Goal: Information Seeking & Learning: Learn about a topic

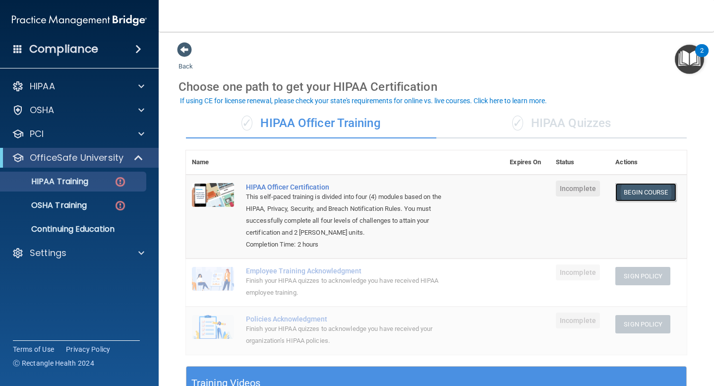
click at [632, 193] on link "Begin Course" at bounding box center [645, 192] width 60 height 18
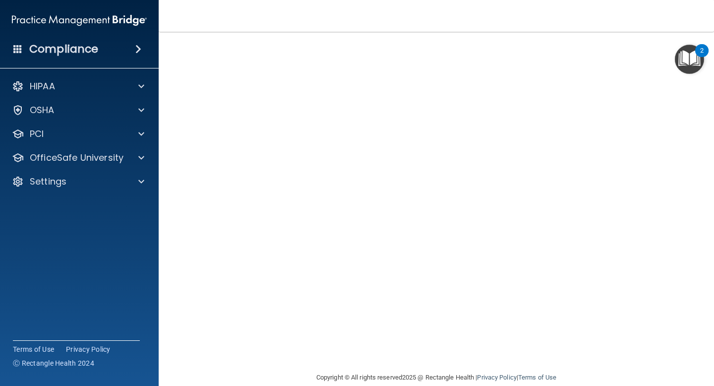
scroll to position [43, 0]
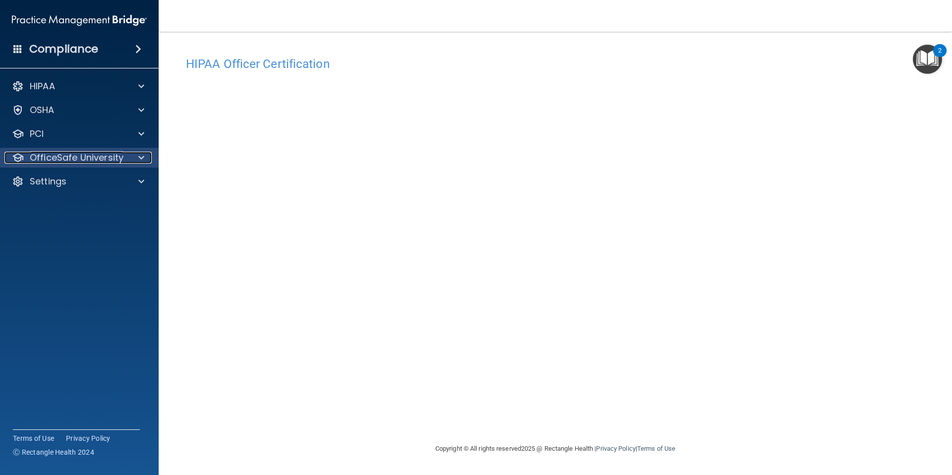
click at [138, 160] on span at bounding box center [141, 158] width 6 height 12
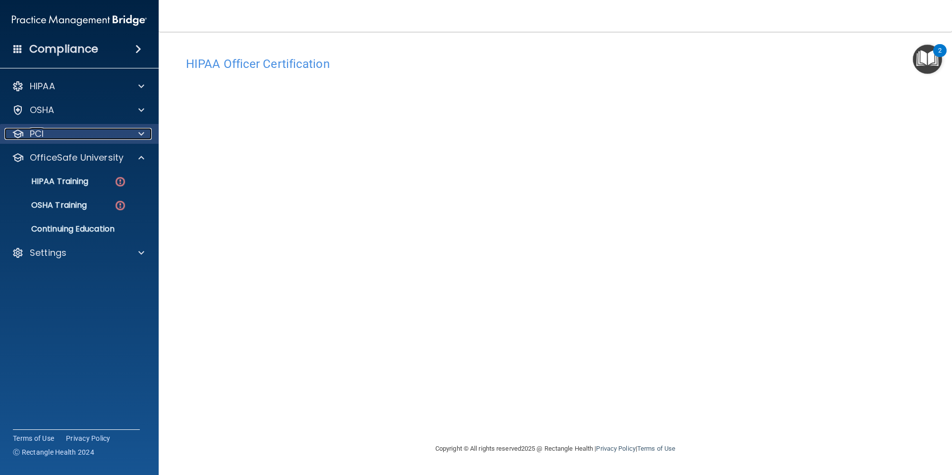
click at [145, 134] on div at bounding box center [139, 134] width 25 height 12
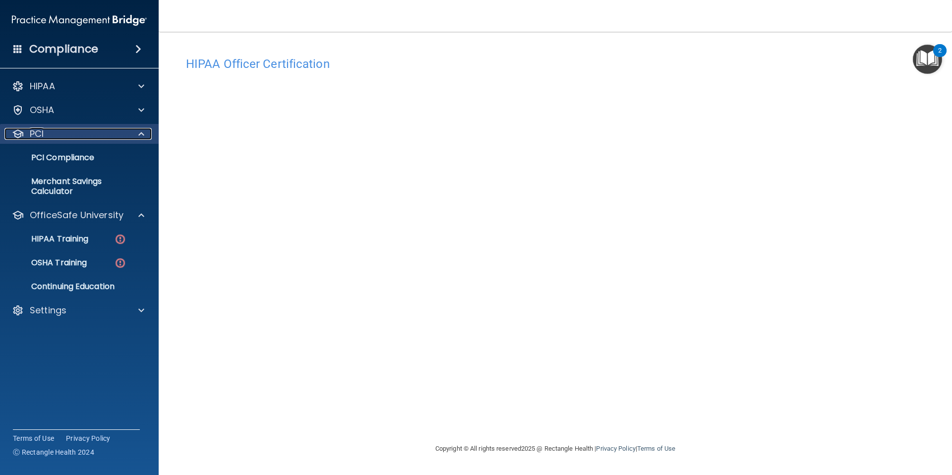
click at [140, 135] on span at bounding box center [141, 134] width 6 height 12
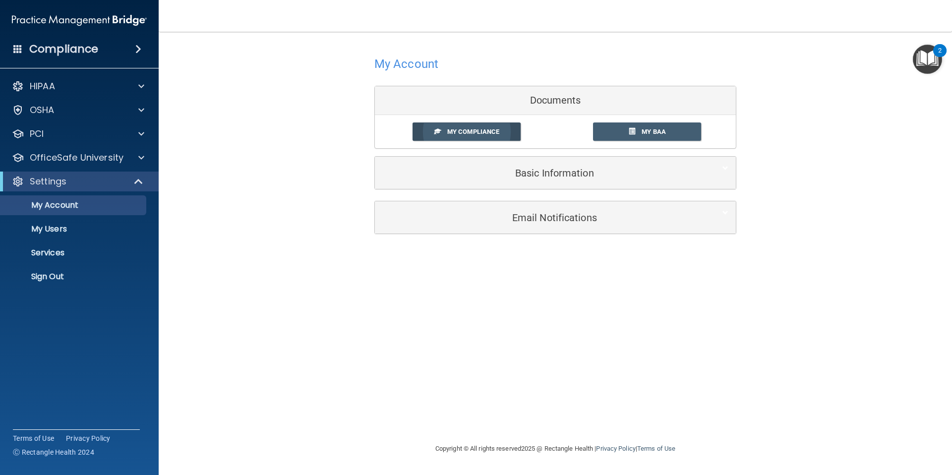
click at [462, 135] on span "My Compliance" at bounding box center [473, 131] width 52 height 7
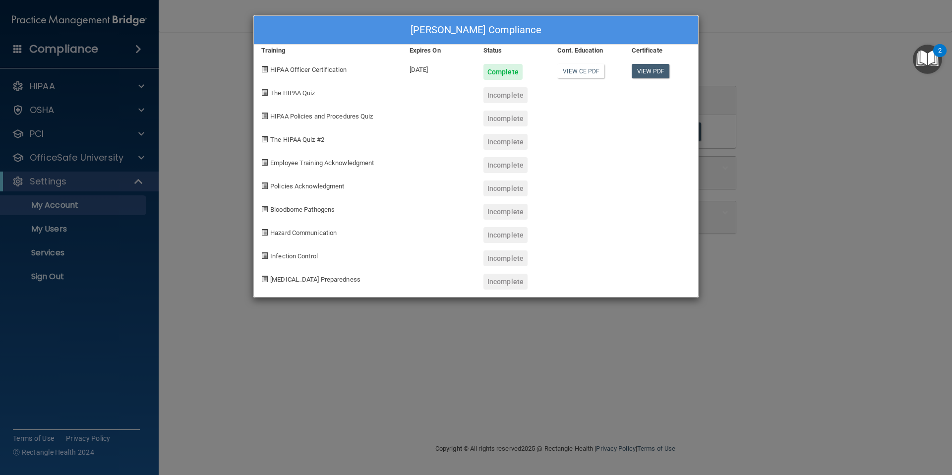
click at [293, 91] on span "The HIPAA Quiz" at bounding box center [292, 92] width 45 height 7
click at [298, 93] on span "The HIPAA Quiz" at bounding box center [292, 92] width 45 height 7
click at [490, 91] on div "Incomplete" at bounding box center [505, 95] width 44 height 16
click at [582, 70] on link "View CE PDF" at bounding box center [580, 71] width 47 height 14
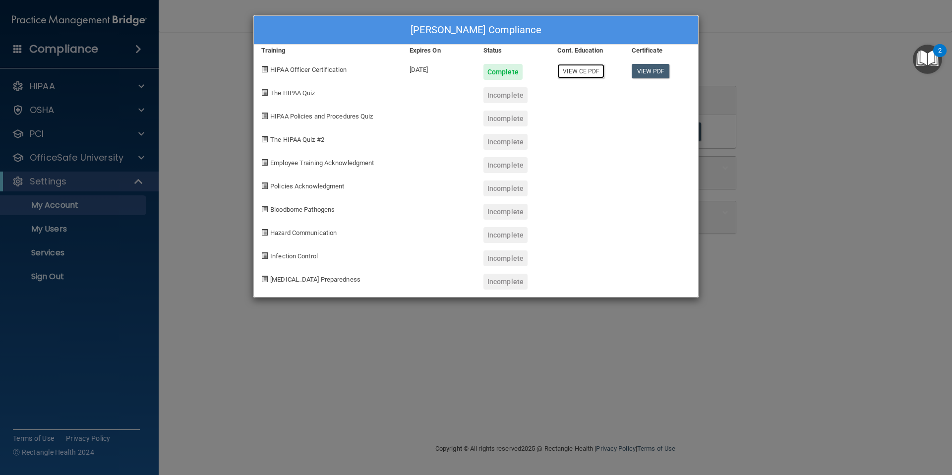
click at [573, 69] on link "View CE PDF" at bounding box center [580, 71] width 47 height 14
click at [653, 71] on link "View PDF" at bounding box center [650, 71] width 38 height 14
click at [292, 248] on div "Infection Control" at bounding box center [328, 254] width 148 height 23
click at [705, 120] on div "Hedyeh Samady's Compliance Training Expires On Status Cont. Education Certifica…" at bounding box center [476, 237] width 952 height 475
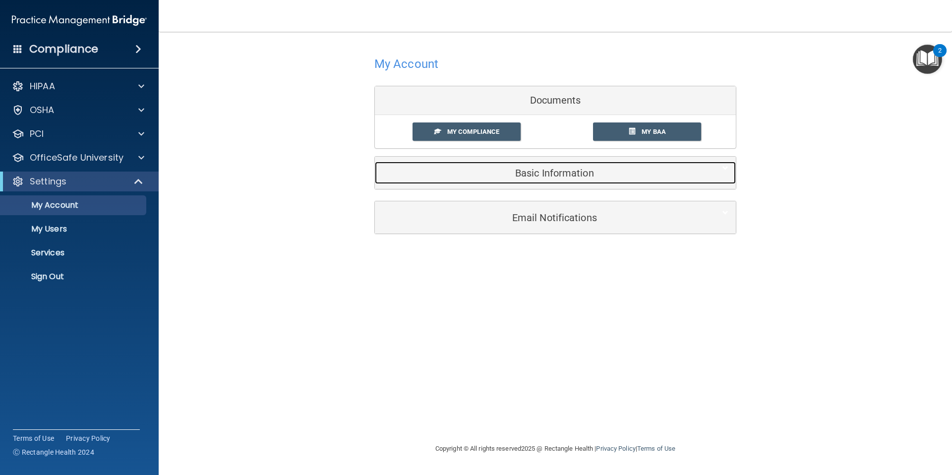
click at [537, 178] on h5 "Basic Information" at bounding box center [540, 173] width 316 height 11
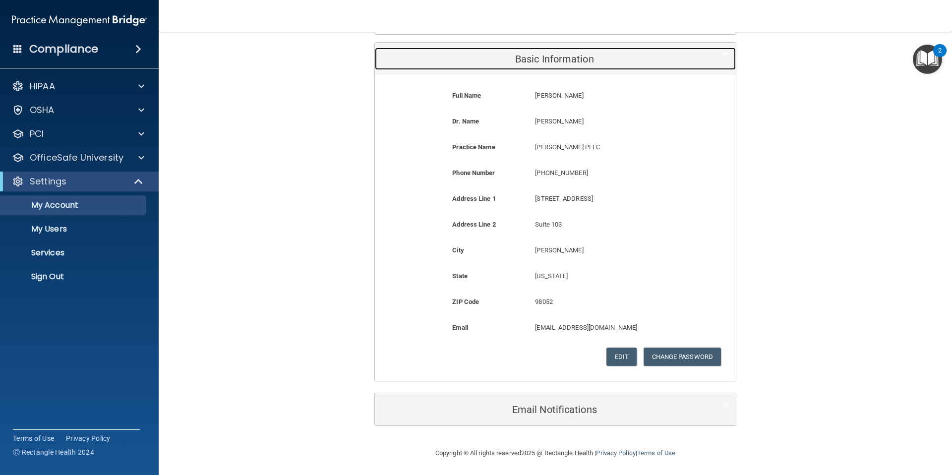
scroll to position [116, 0]
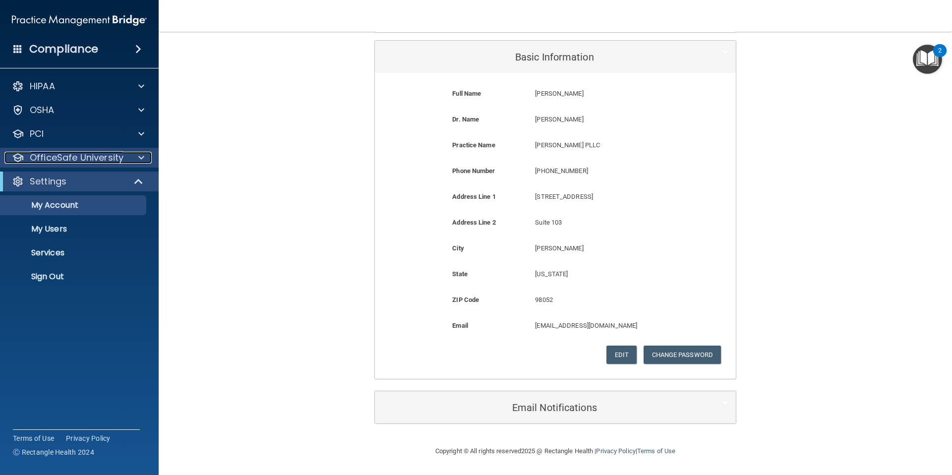
click at [134, 161] on div at bounding box center [139, 158] width 25 height 12
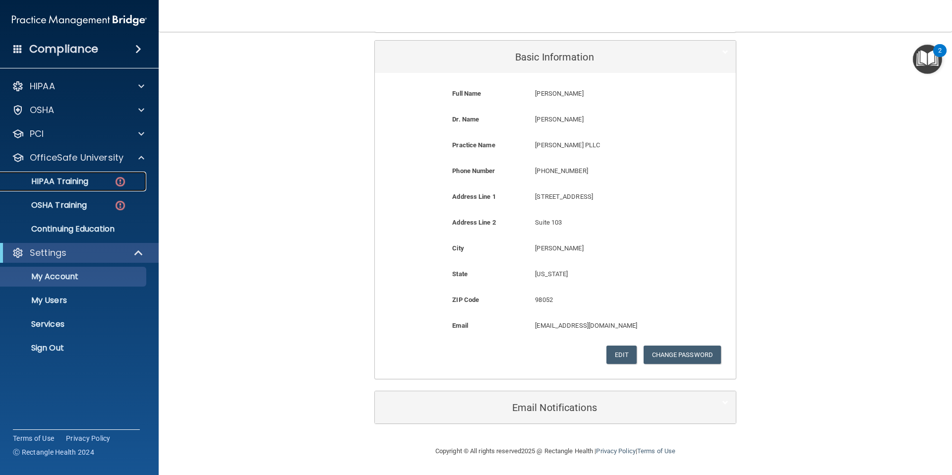
click at [76, 185] on p "HIPAA Training" at bounding box center [47, 181] width 82 height 10
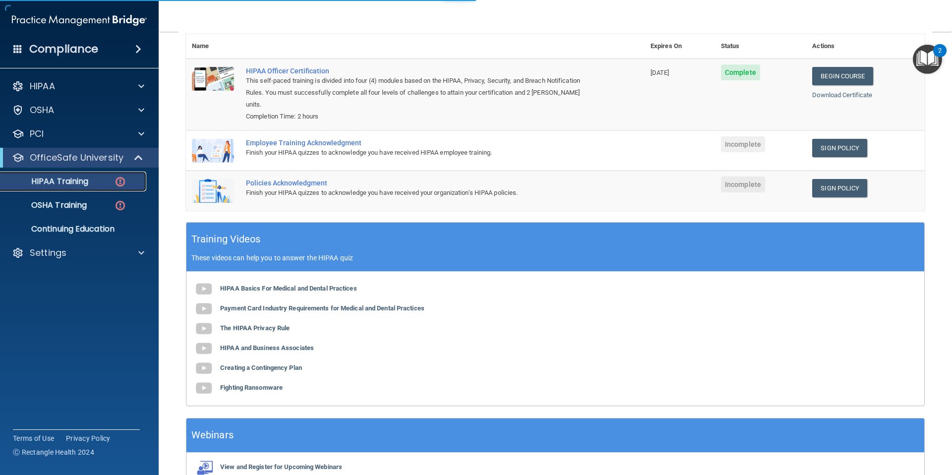
scroll to position [159, 0]
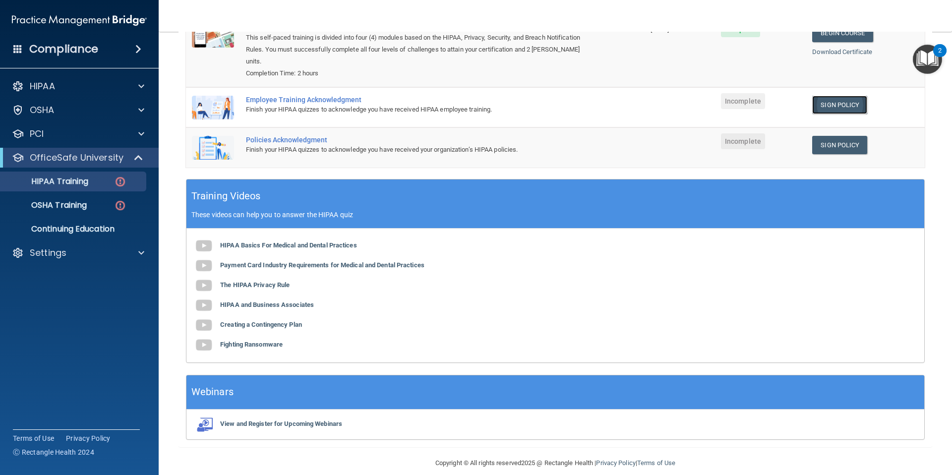
click at [705, 96] on link "Sign Policy" at bounding box center [839, 105] width 55 height 18
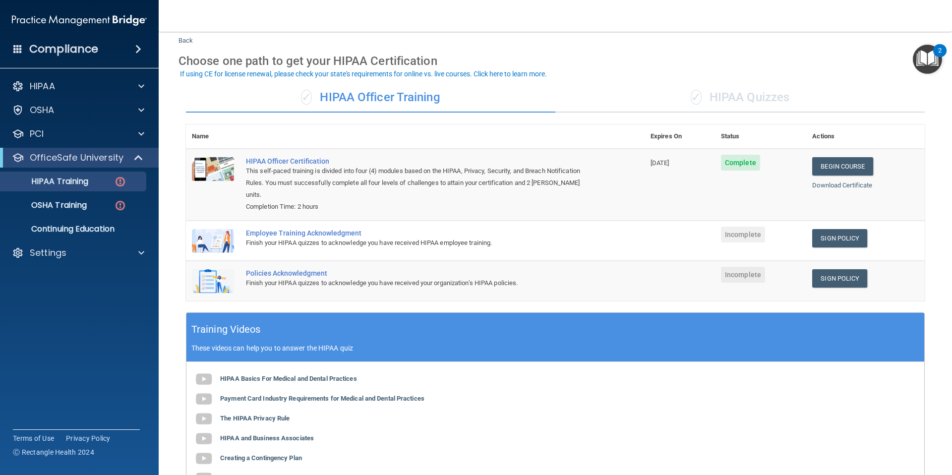
scroll to position [29, 0]
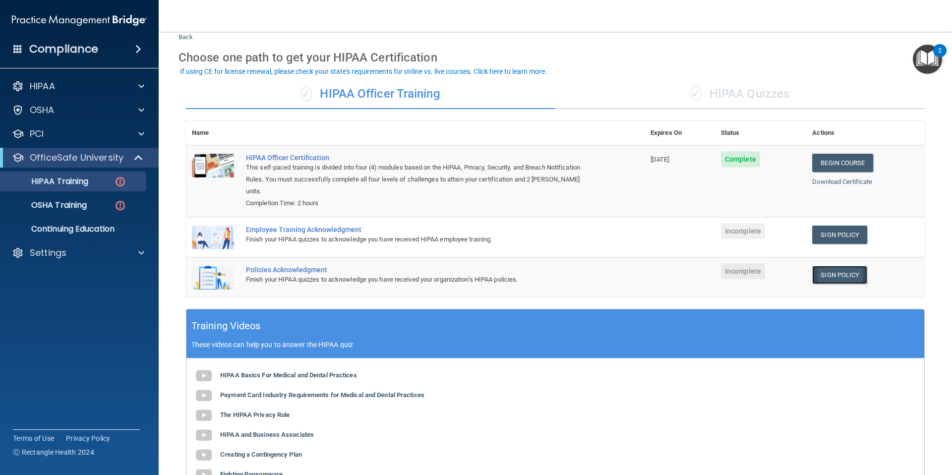
click at [705, 266] on link "Sign Policy" at bounding box center [839, 275] width 55 height 18
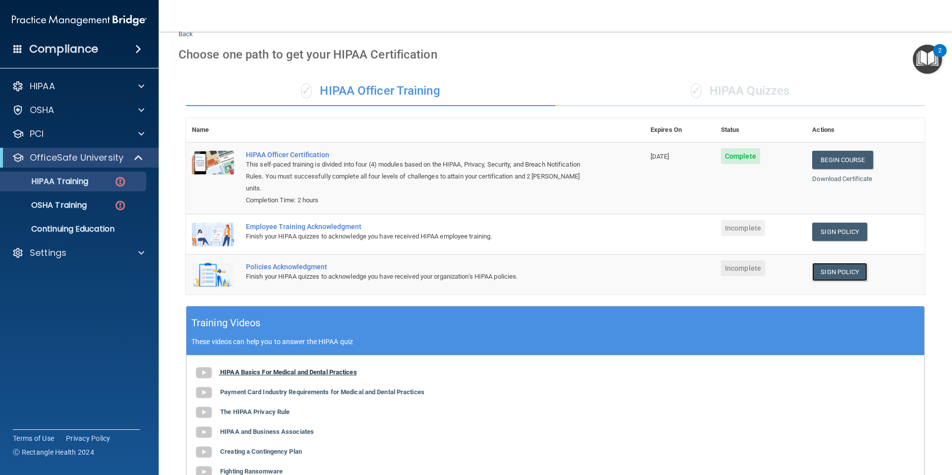
scroll to position [0, 0]
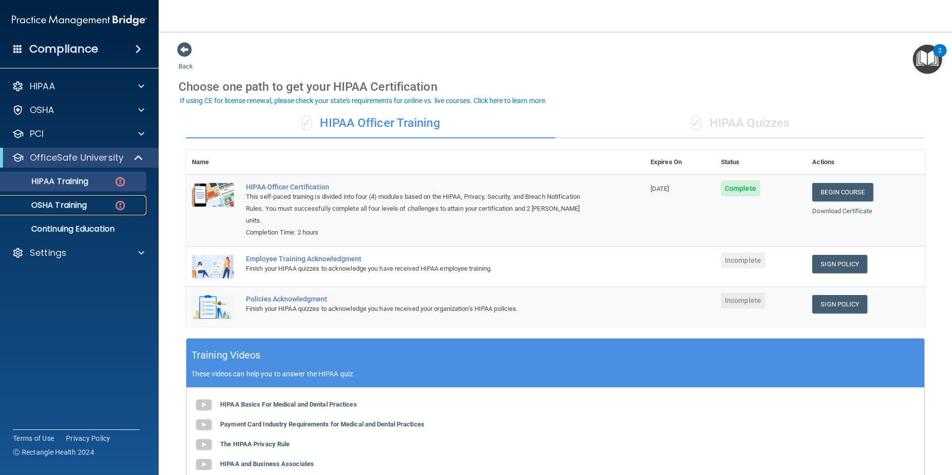
click at [61, 206] on p "OSHA Training" at bounding box center [46, 205] width 80 height 10
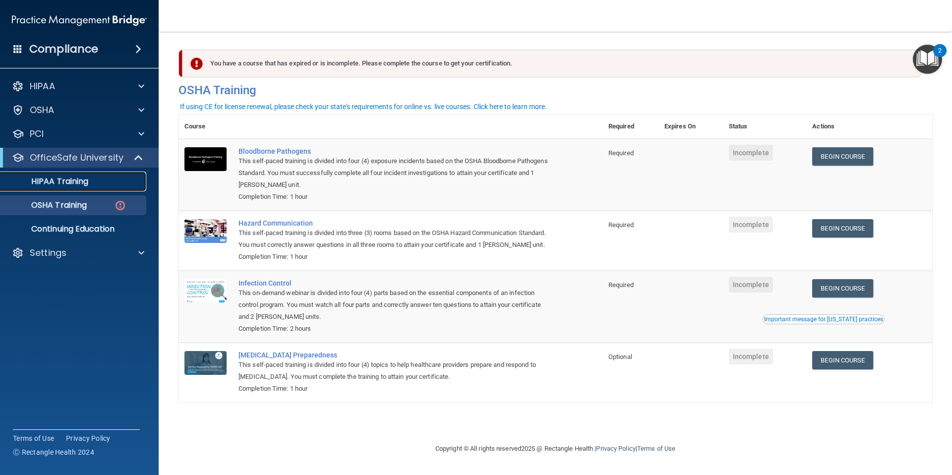
click at [65, 182] on p "HIPAA Training" at bounding box center [47, 181] width 82 height 10
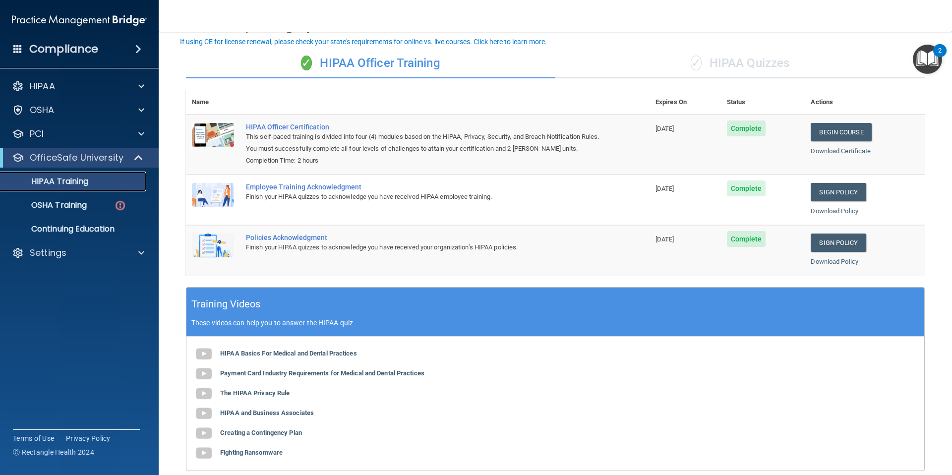
scroll to position [58, 0]
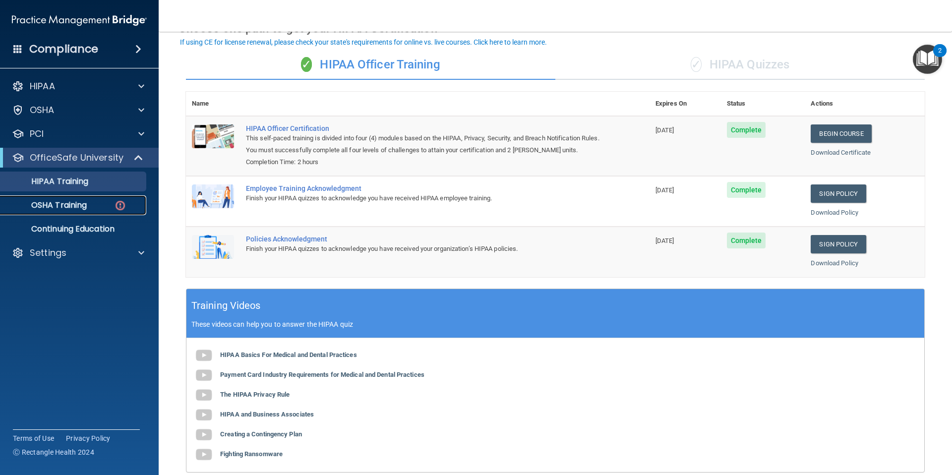
click at [65, 208] on p "OSHA Training" at bounding box center [46, 205] width 80 height 10
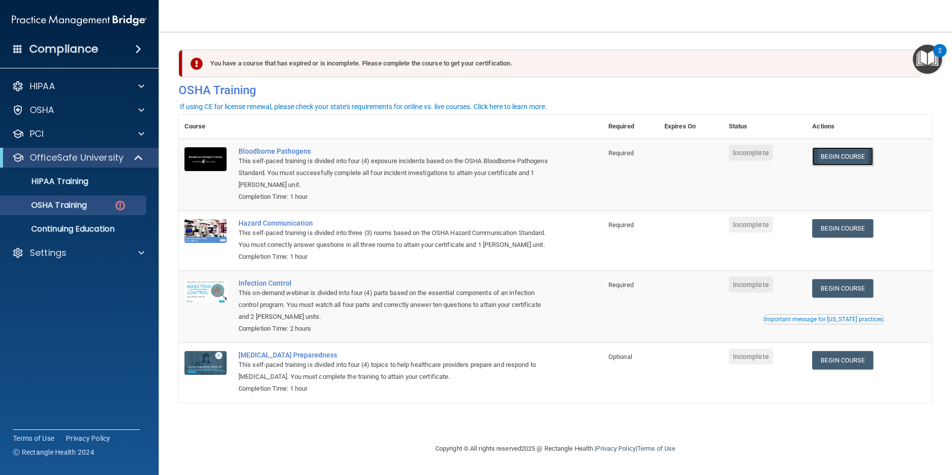
click at [705, 154] on link "Begin Course" at bounding box center [842, 156] width 60 height 18
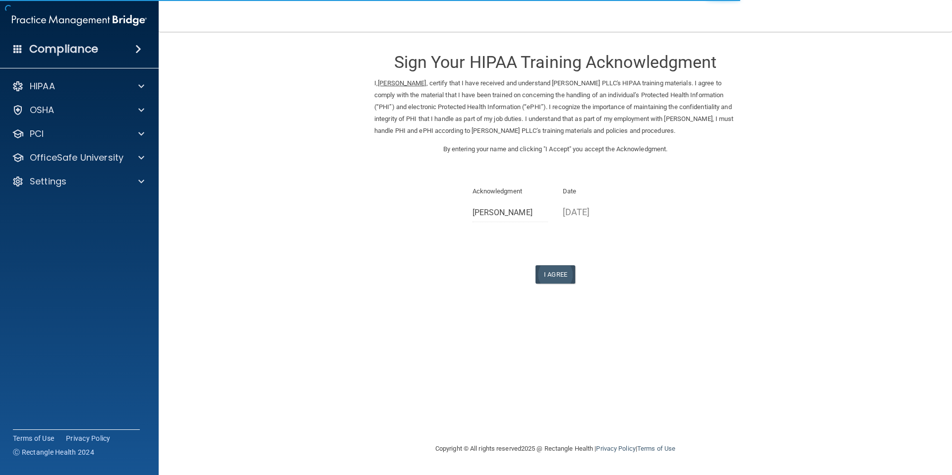
click at [573, 277] on div "I Agree" at bounding box center [555, 274] width 362 height 18
click at [559, 277] on button "I Agree" at bounding box center [555, 274] width 40 height 18
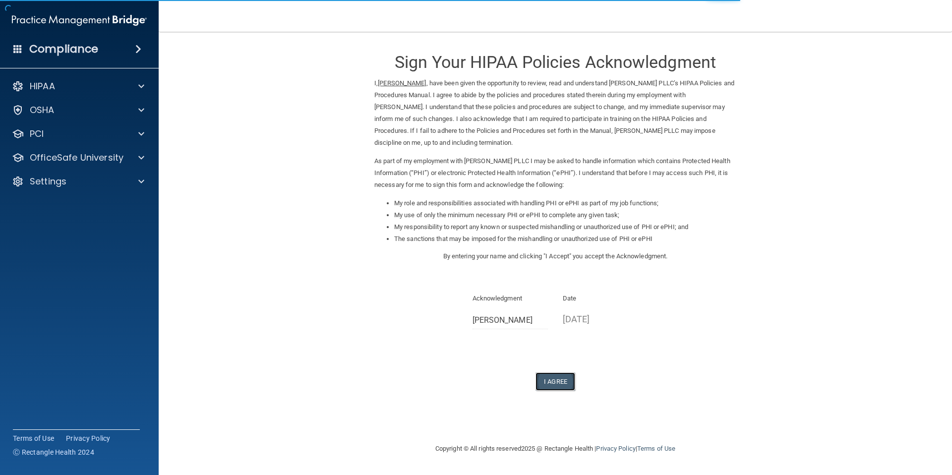
click at [559, 382] on button "I Agree" at bounding box center [555, 381] width 40 height 18
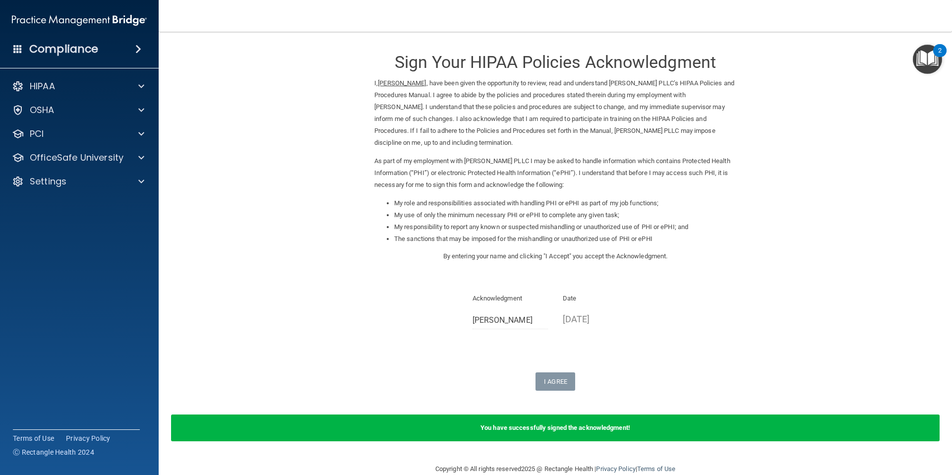
scroll to position [18, 0]
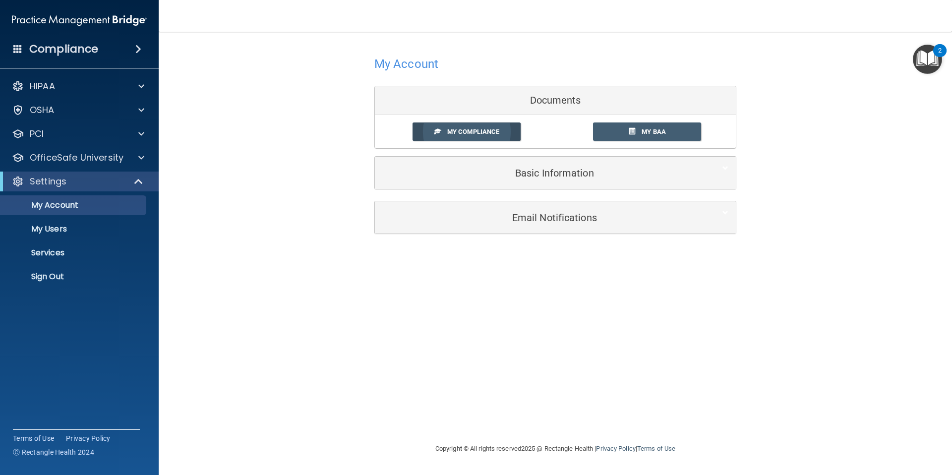
click at [474, 139] on link "My Compliance" at bounding box center [466, 131] width 109 height 18
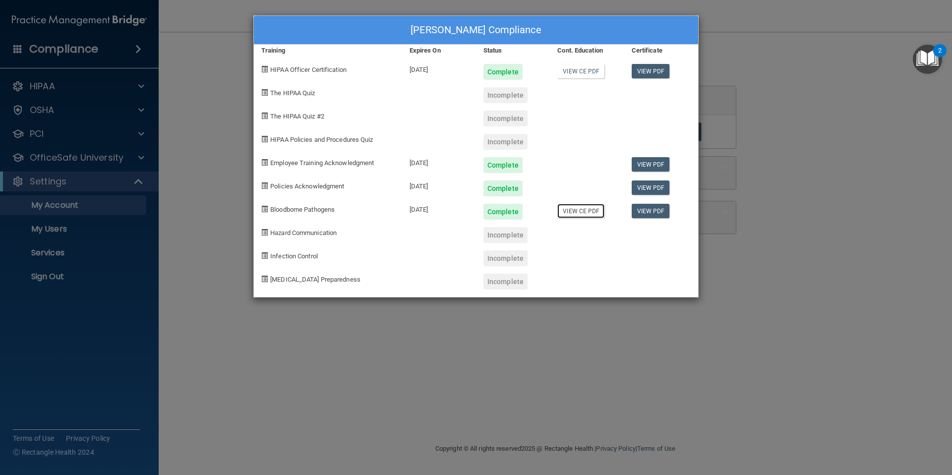
click at [569, 212] on link "View CE PDF" at bounding box center [580, 211] width 47 height 14
click at [657, 216] on link "View PDF" at bounding box center [650, 211] width 38 height 14
click at [799, 146] on div "Hedyeh Samady's Compliance Training Expires On Status Cont. Education Certifica…" at bounding box center [476, 237] width 952 height 475
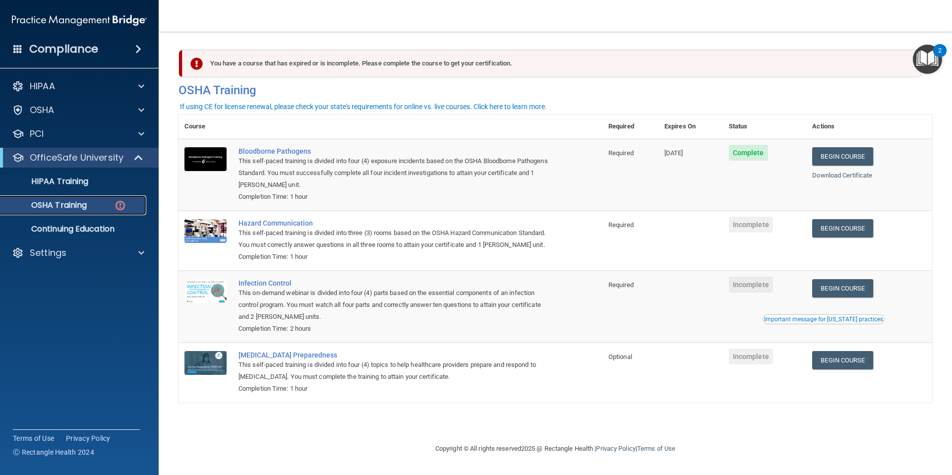
click at [75, 208] on p "OSHA Training" at bounding box center [46, 205] width 80 height 10
click at [860, 229] on link "Begin Course" at bounding box center [842, 228] width 60 height 18
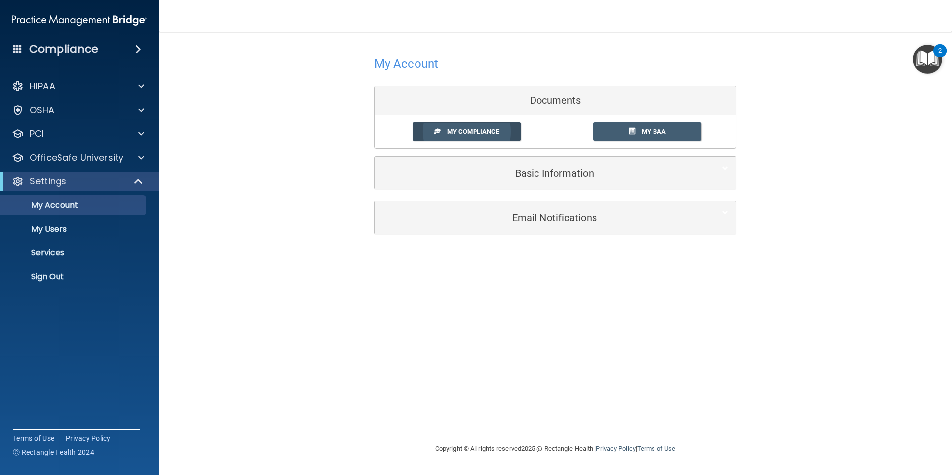
click at [462, 133] on span "My Compliance" at bounding box center [473, 131] width 52 height 7
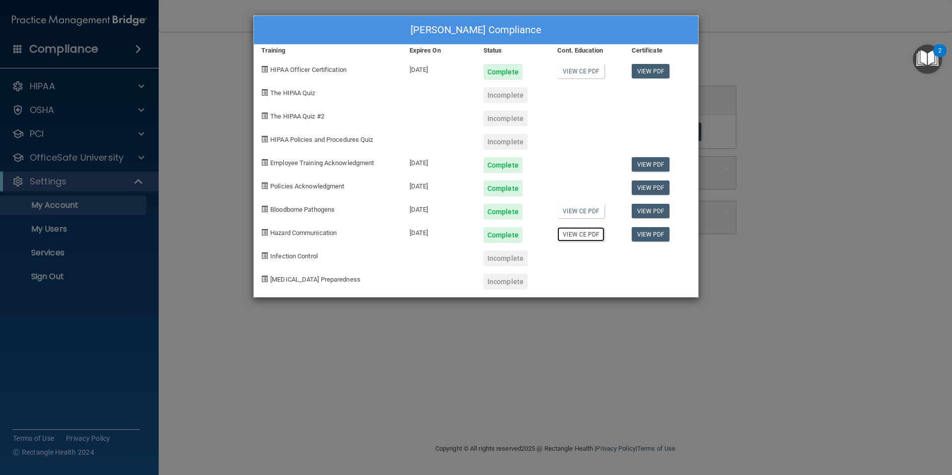
click at [576, 234] on link "View CE PDF" at bounding box center [580, 234] width 47 height 14
click at [648, 232] on link "View PDF" at bounding box center [650, 234] width 38 height 14
click at [757, 71] on div "Hedyeh Samady's Compliance Training Expires On Status Cont. Education Certifica…" at bounding box center [476, 237] width 952 height 475
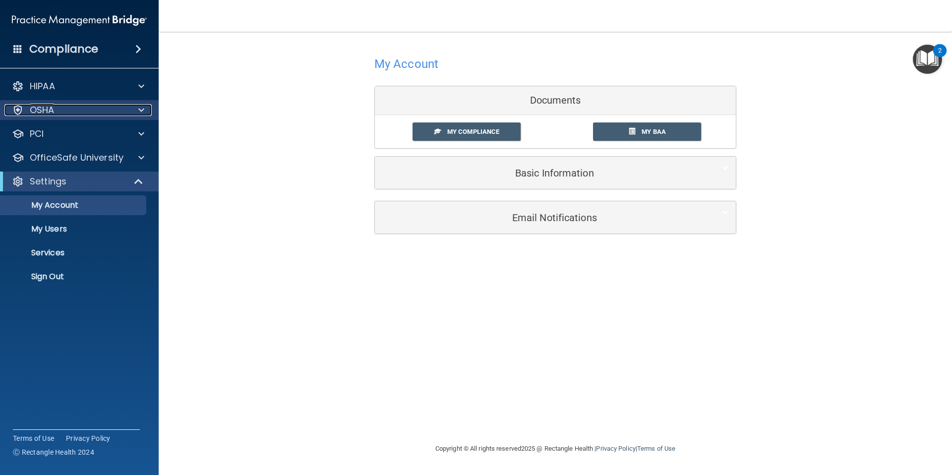
click at [142, 113] on span at bounding box center [141, 110] width 6 height 12
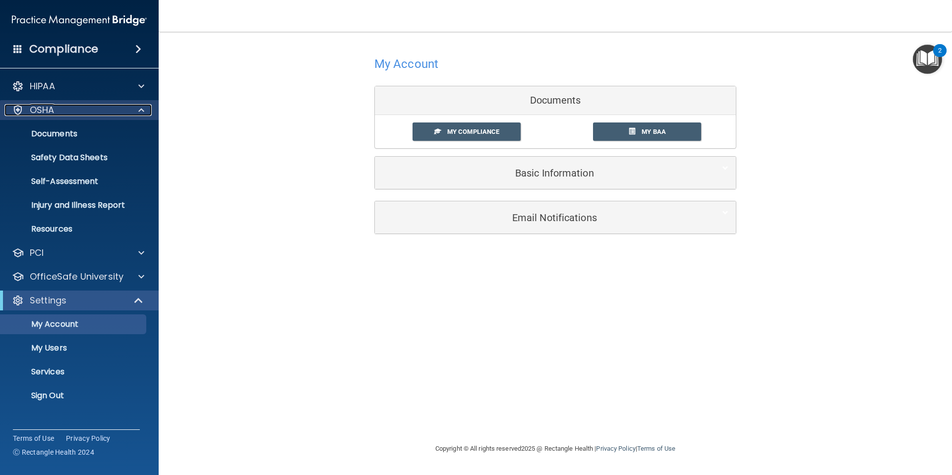
click at [142, 113] on span at bounding box center [141, 110] width 6 height 12
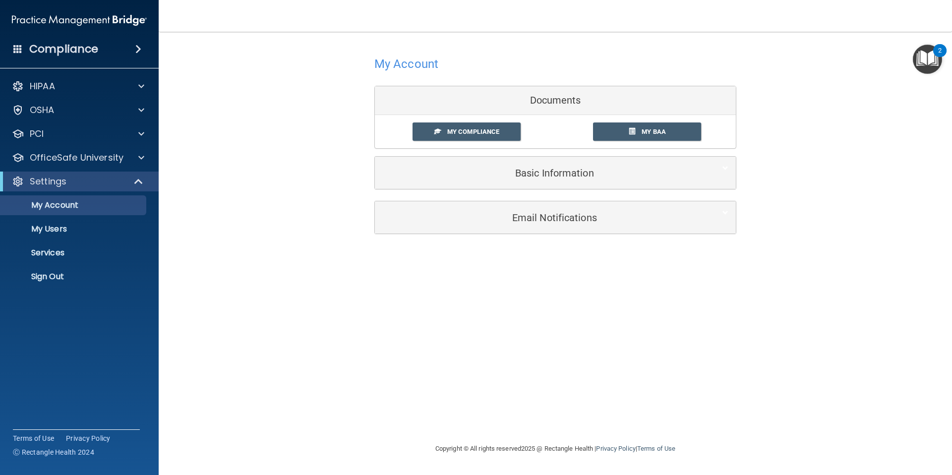
click at [69, 53] on h4 "Compliance" at bounding box center [63, 49] width 69 height 14
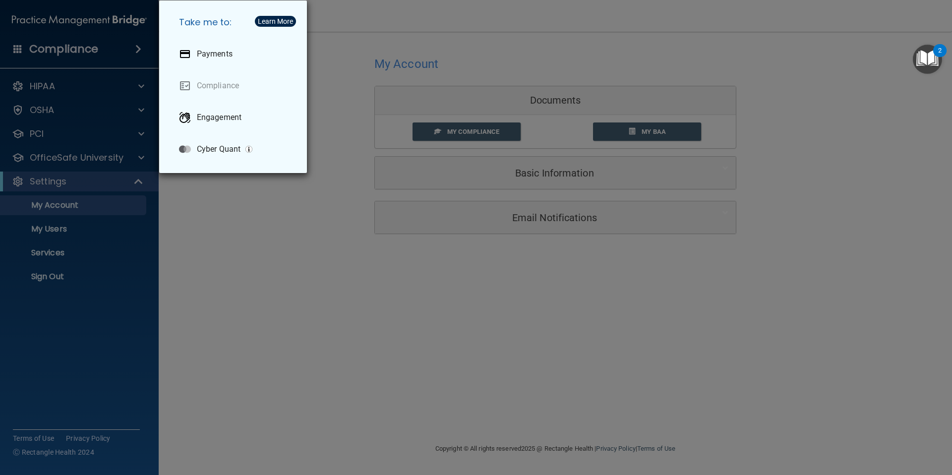
click at [69, 53] on div "Take me to: Payments Compliance Engagement Cyber Quant" at bounding box center [476, 237] width 952 height 475
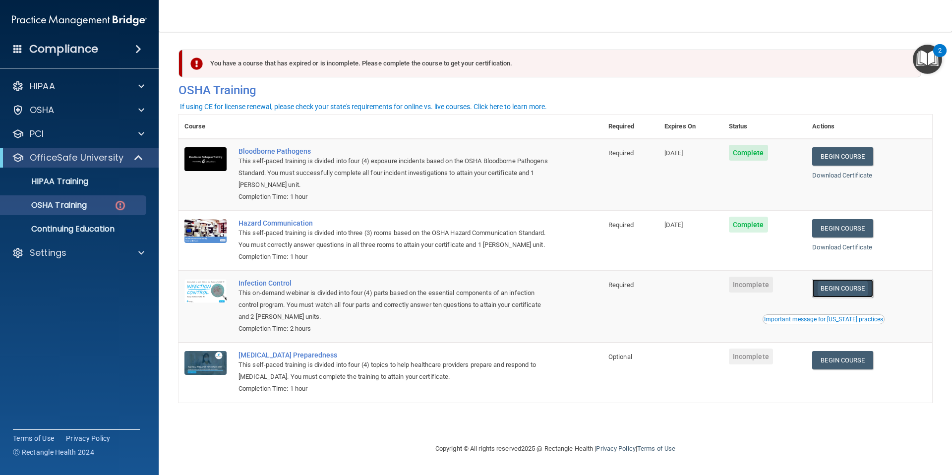
click at [842, 281] on link "Begin Course" at bounding box center [842, 288] width 60 height 18
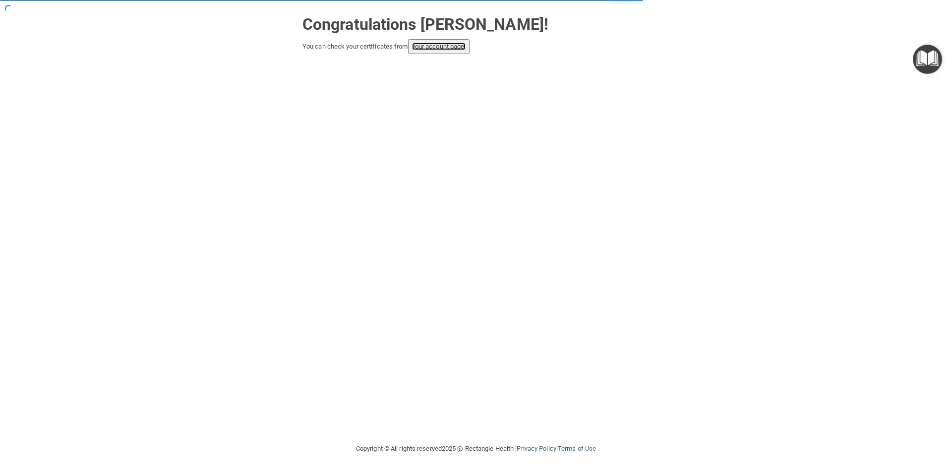
click at [453, 48] on link "your account page!" at bounding box center [439, 46] width 54 height 7
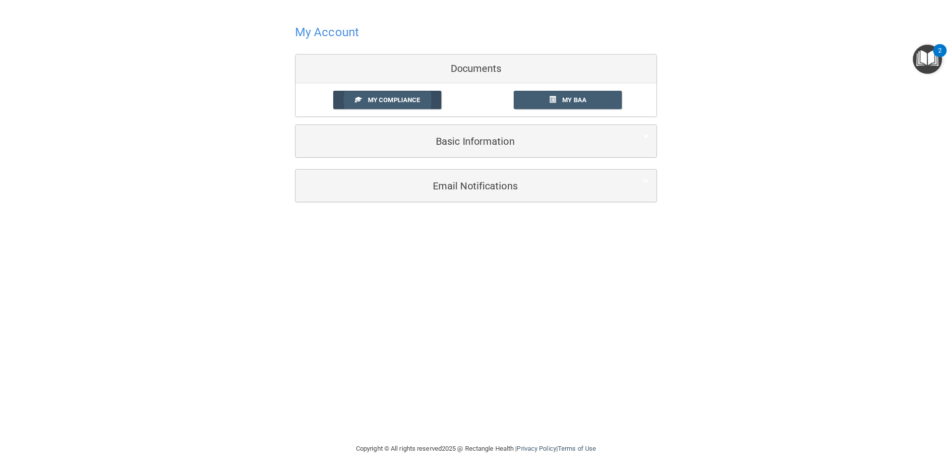
click at [418, 99] on span "My Compliance" at bounding box center [394, 99] width 52 height 7
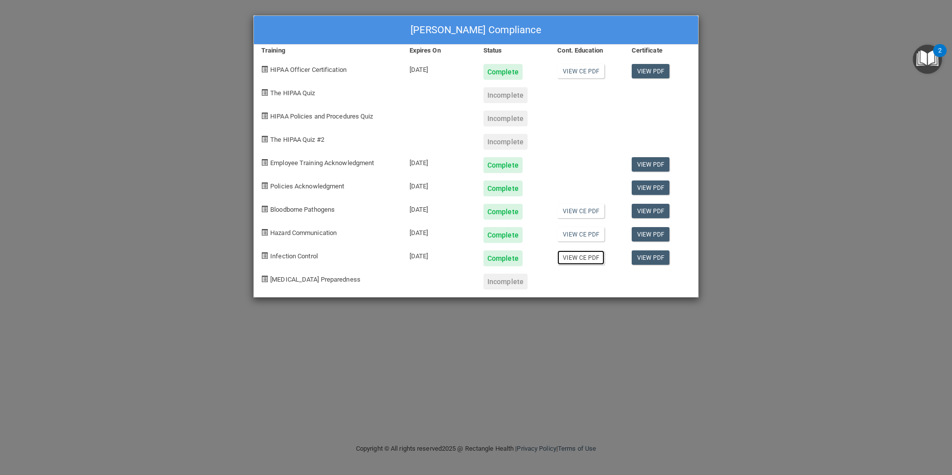
click at [579, 259] on link "View CE PDF" at bounding box center [580, 257] width 47 height 14
click at [646, 260] on link "View PDF" at bounding box center [650, 257] width 38 height 14
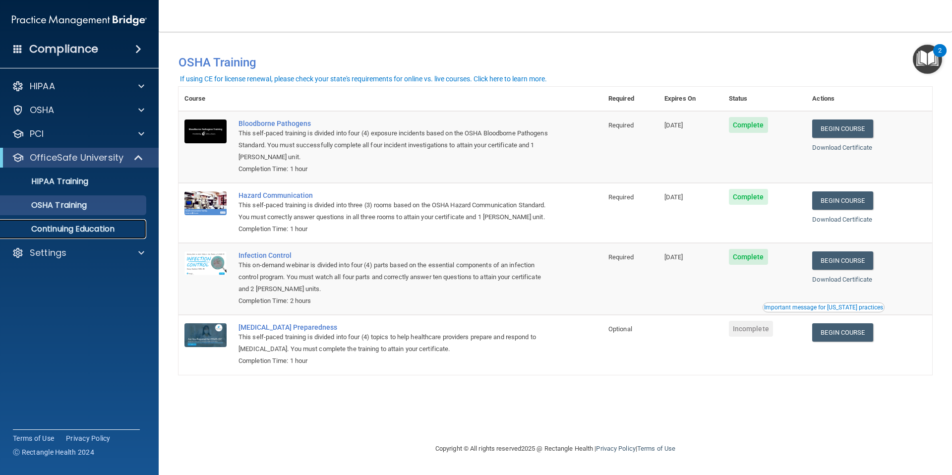
click at [77, 232] on p "Continuing Education" at bounding box center [73, 229] width 135 height 10
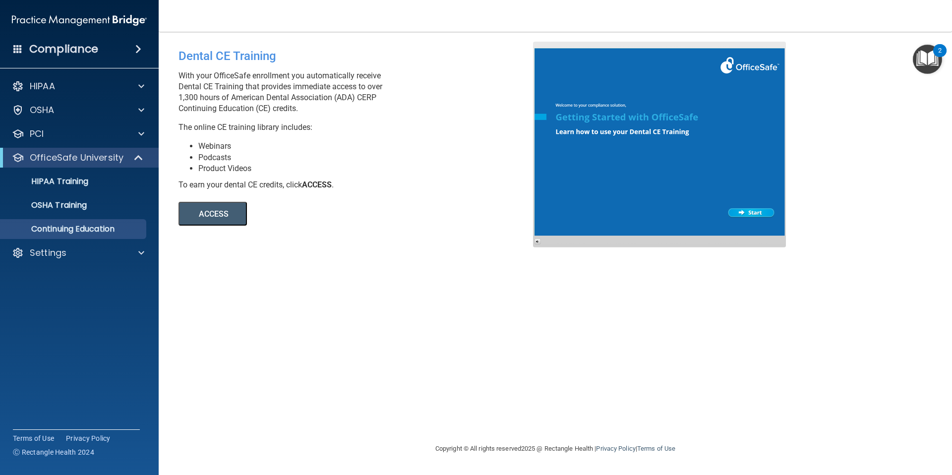
click at [187, 220] on button "ACCESS" at bounding box center [212, 214] width 68 height 24
